Goal: Task Accomplishment & Management: Complete application form

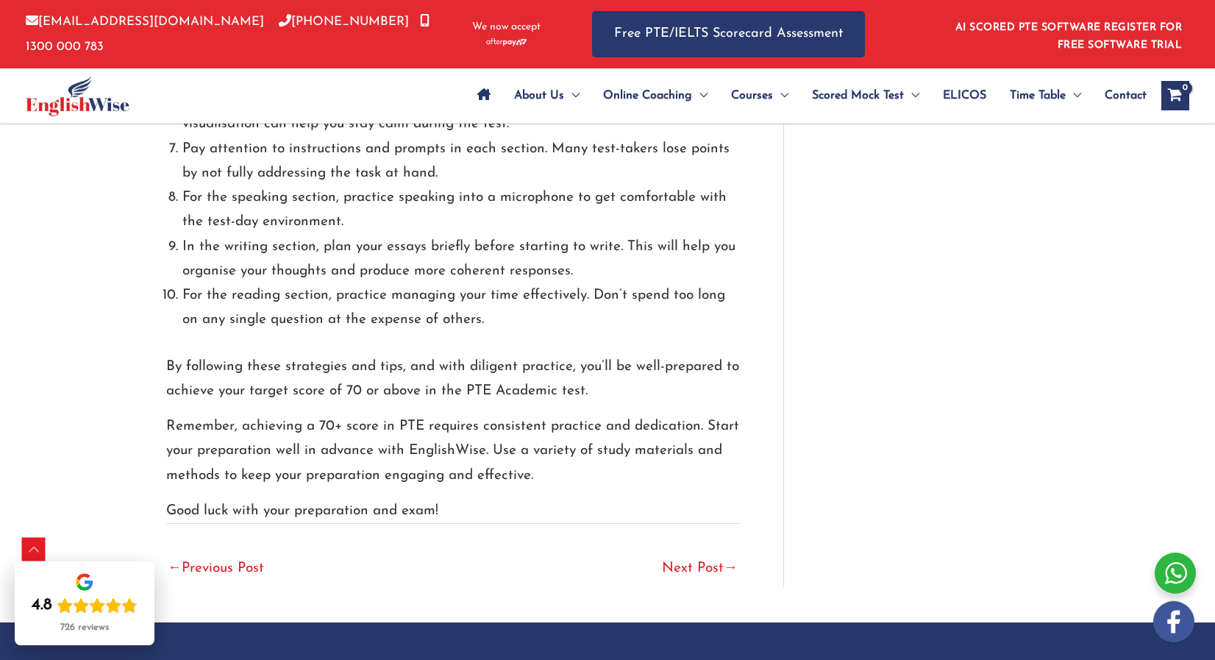
scroll to position [3823, 0]
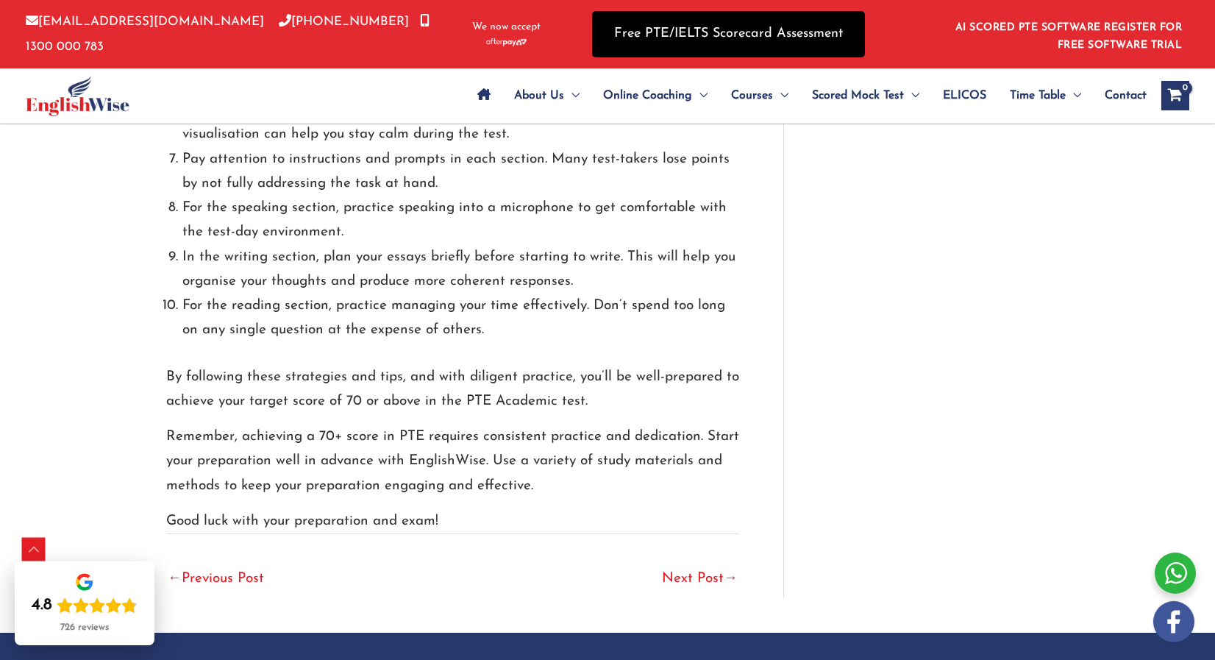
click at [660, 33] on link "Free PTE/IELTS Scorecard Assessment" at bounding box center [728, 34] width 273 height 46
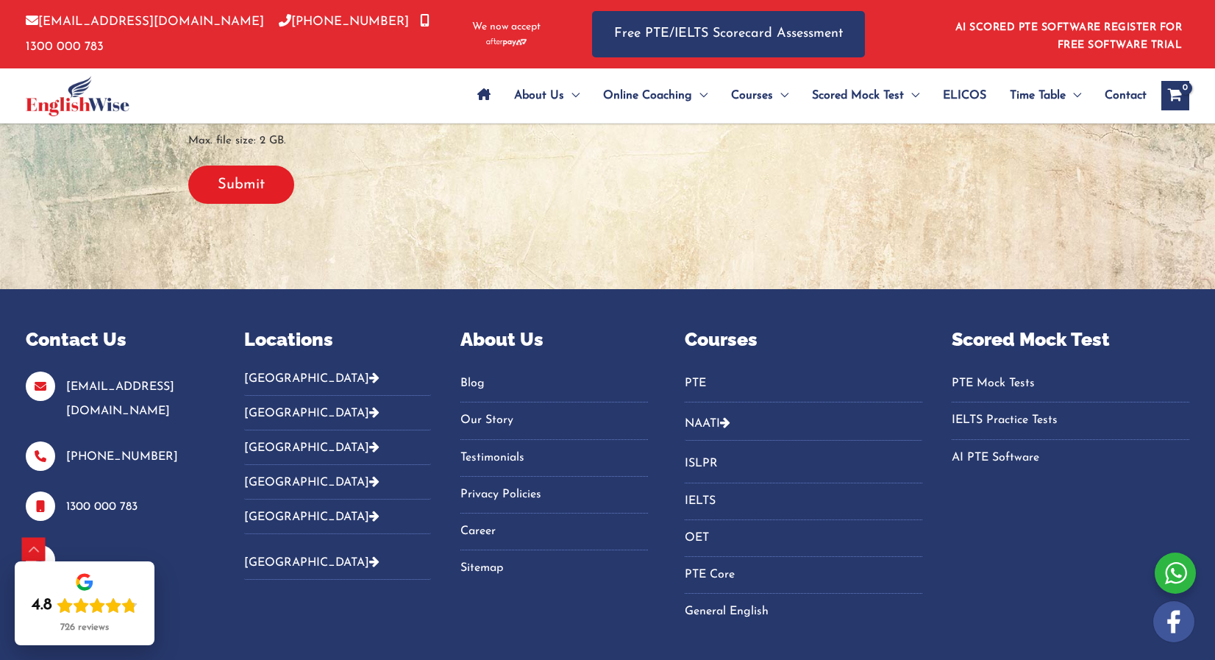
scroll to position [760, 0]
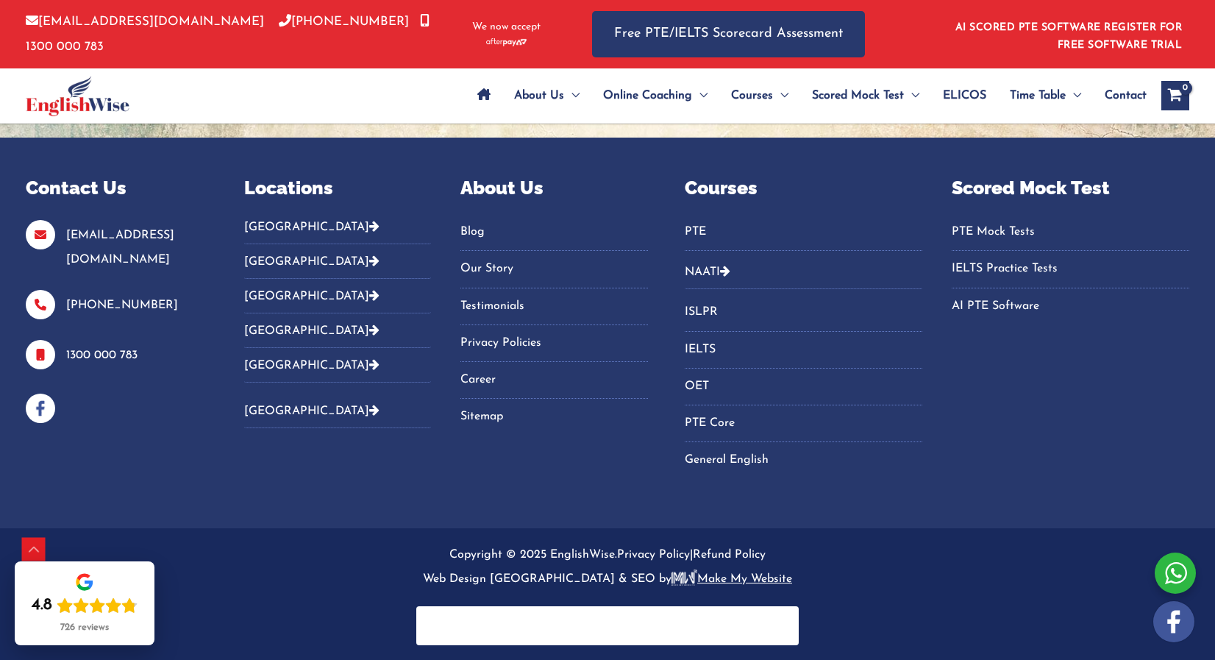
click at [1181, 580] on div at bounding box center [1174, 572] width 41 height 41
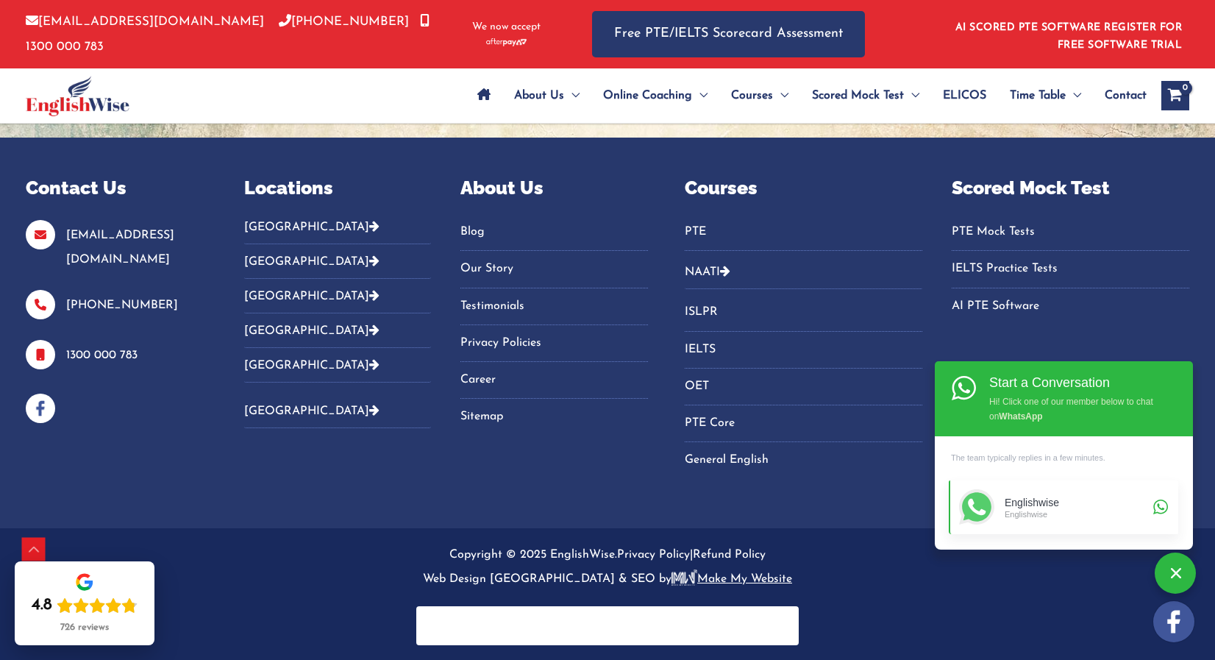
click at [1057, 499] on div "Englishwise" at bounding box center [1076, 502] width 144 height 12
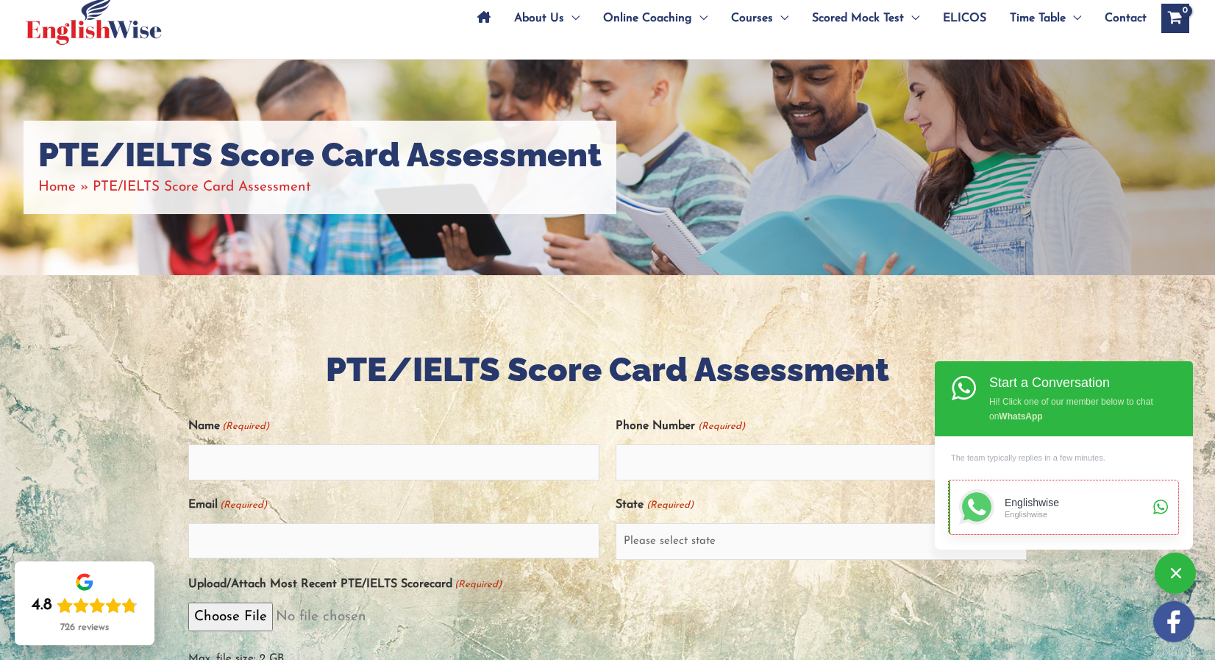
scroll to position [0, 0]
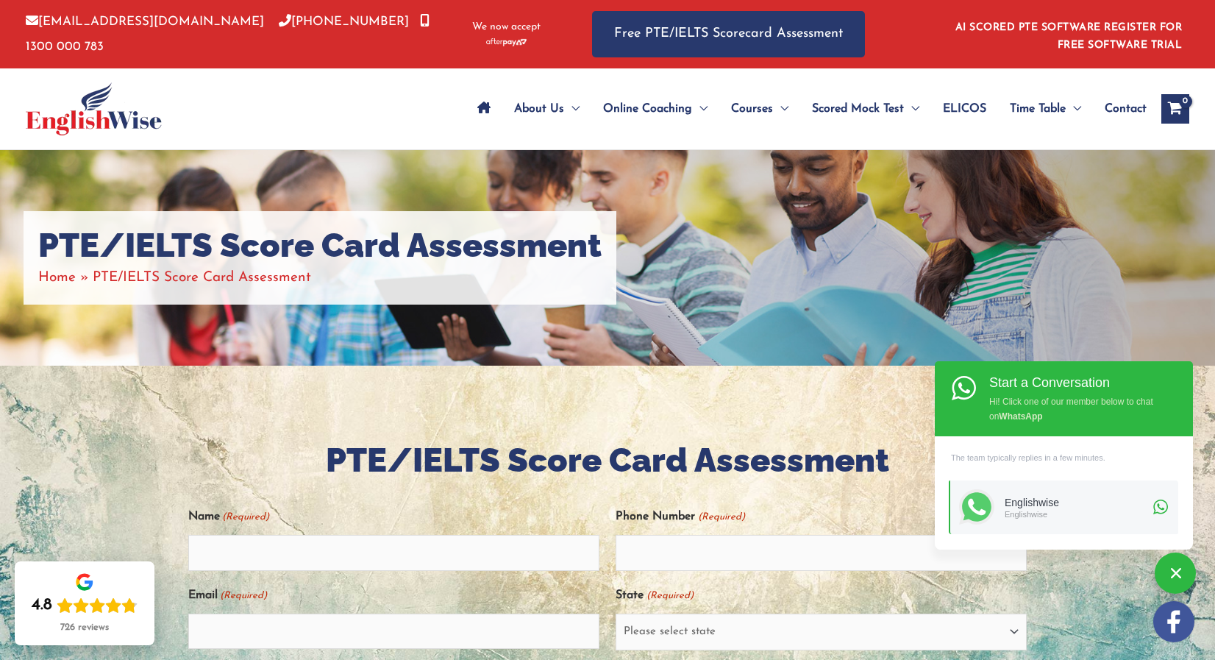
click at [451, 366] on div at bounding box center [607, 631] width 1215 height 532
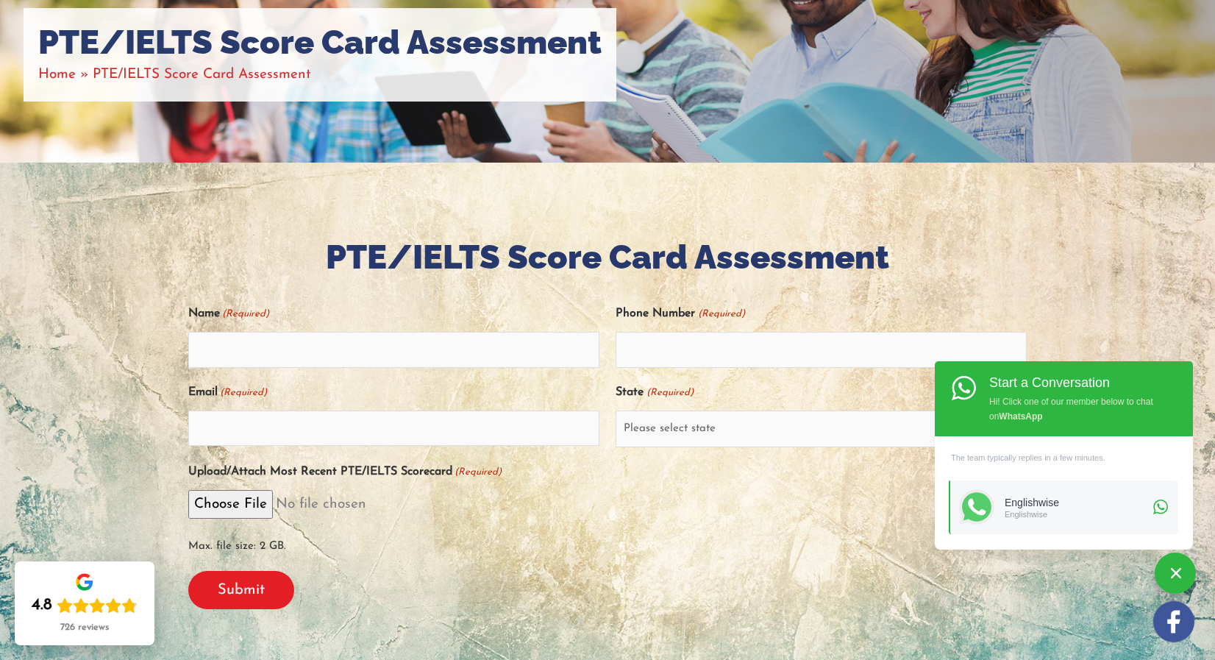
scroll to position [257, 0]
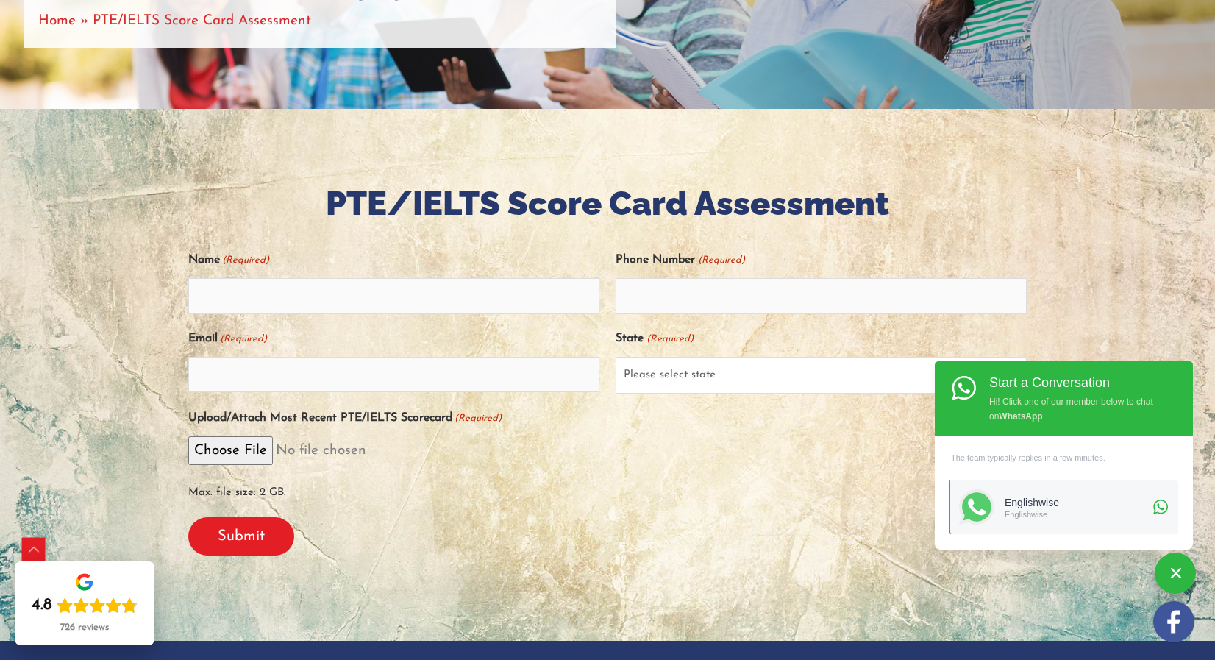
click at [715, 382] on select "Please select state [GEOGRAPHIC_DATA] ([GEOGRAPHIC_DATA]) [GEOGRAPHIC_DATA] ([G…" at bounding box center [820, 375] width 411 height 37
select select "[GEOGRAPHIC_DATA] ([GEOGRAPHIC_DATA])"
click at [615, 357] on select "Please select state [GEOGRAPHIC_DATA] ([GEOGRAPHIC_DATA]) [GEOGRAPHIC_DATA] ([G…" at bounding box center [820, 375] width 411 height 37
